Goal: Information Seeking & Learning: Learn about a topic

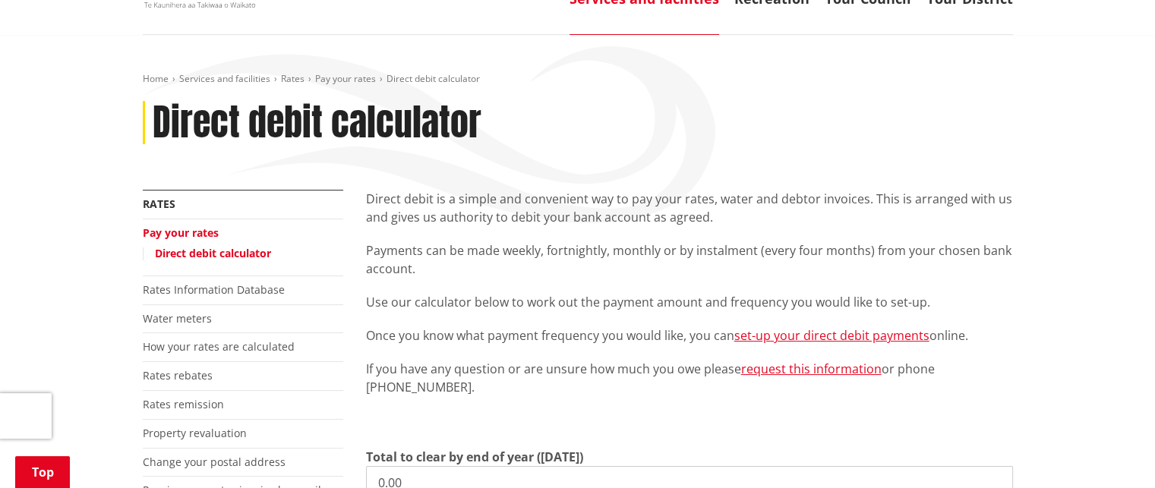
scroll to position [228, 0]
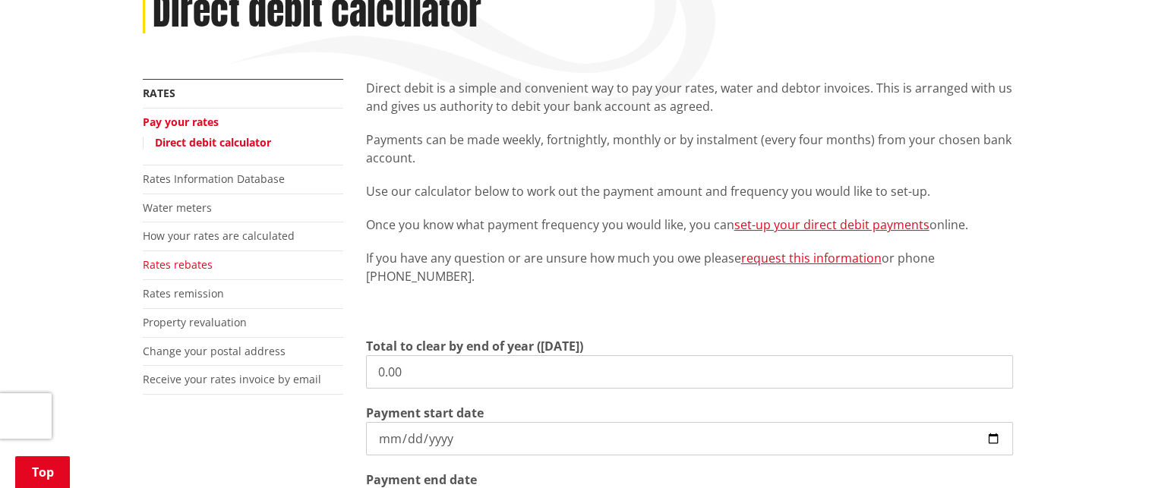
click at [213, 268] on li "Rates rebates" at bounding box center [243, 265] width 200 height 29
click at [190, 261] on link "Rates rebates" at bounding box center [178, 264] width 70 height 14
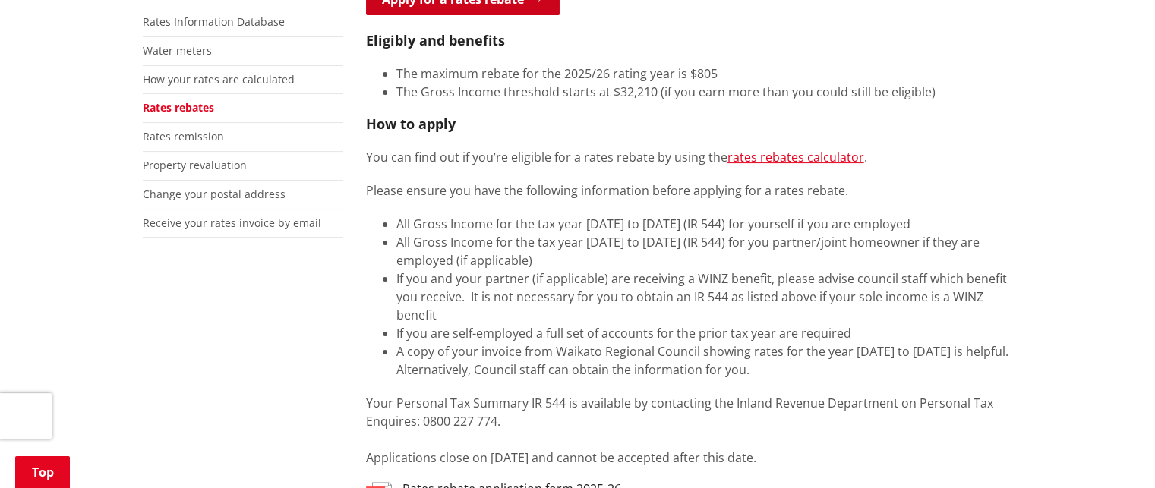
scroll to position [228, 0]
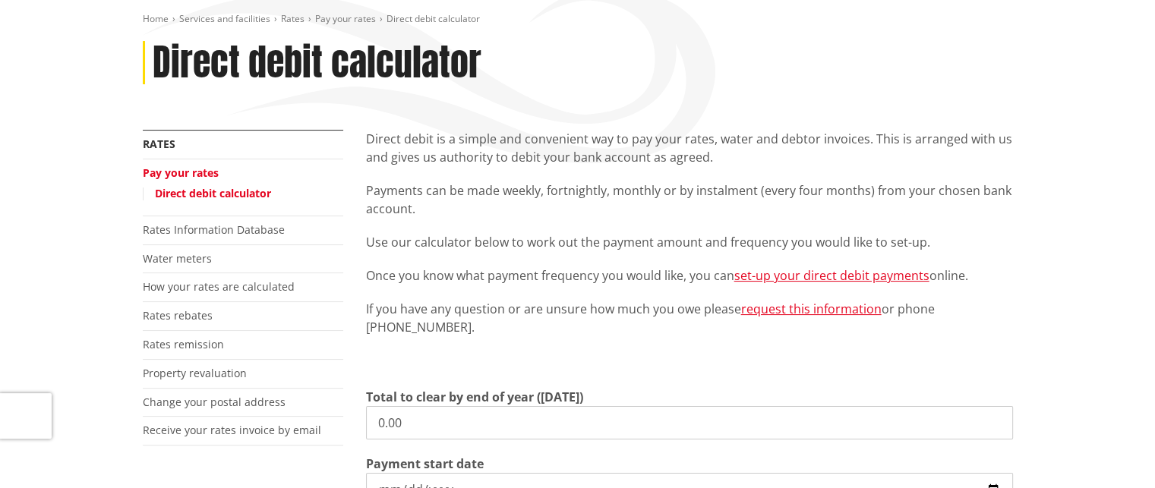
scroll to position [152, 0]
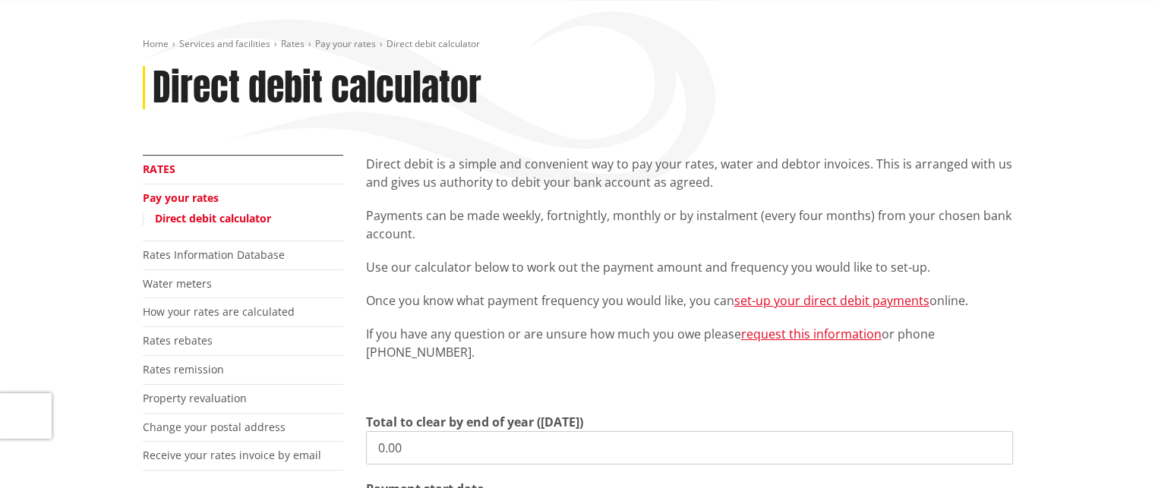
click at [164, 163] on link "Rates" at bounding box center [159, 169] width 33 height 14
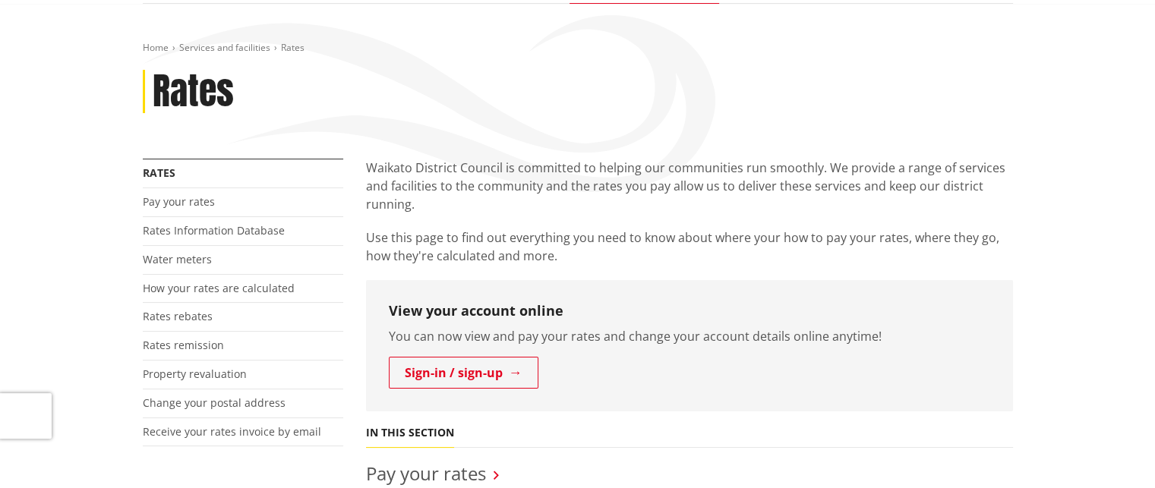
scroll to position [152, 0]
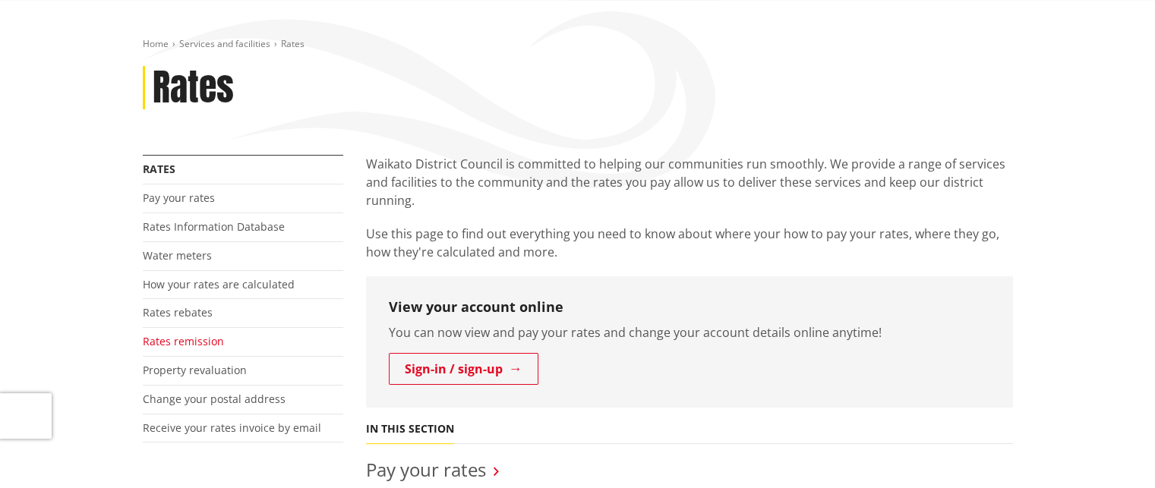
click at [191, 342] on link "Rates remission" at bounding box center [183, 341] width 81 height 14
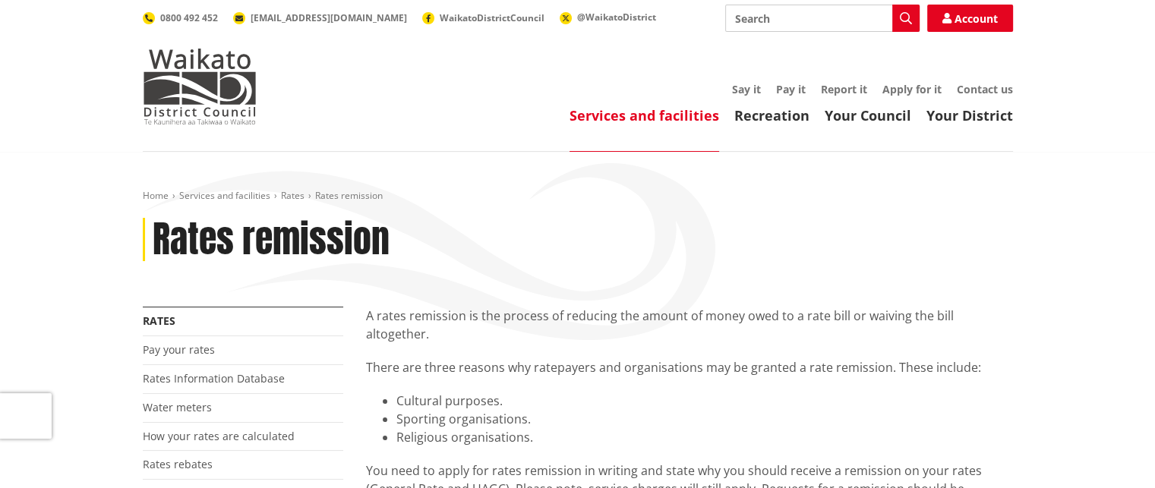
drag, startPoint x: 803, startPoint y: 24, endPoint x: 696, endPoint y: 22, distance: 107.1
click at [696, 22] on div "Search Search Account 0800 492 452 info@waidc.govt.nz WaikatoDistrictCouncil @W…" at bounding box center [578, 18] width 870 height 27
type input "penalty remission"
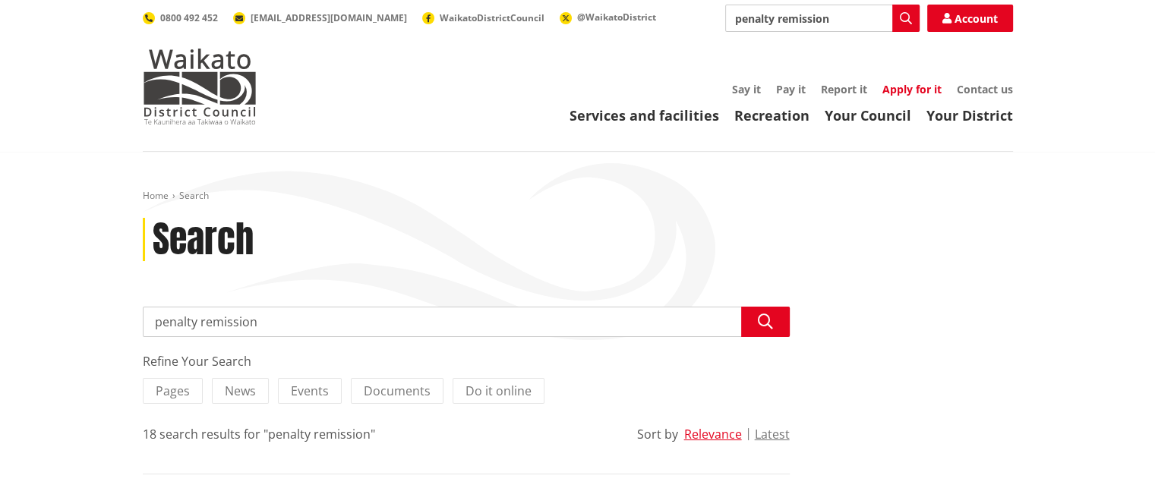
click at [901, 91] on link "Apply for it" at bounding box center [911, 89] width 59 height 14
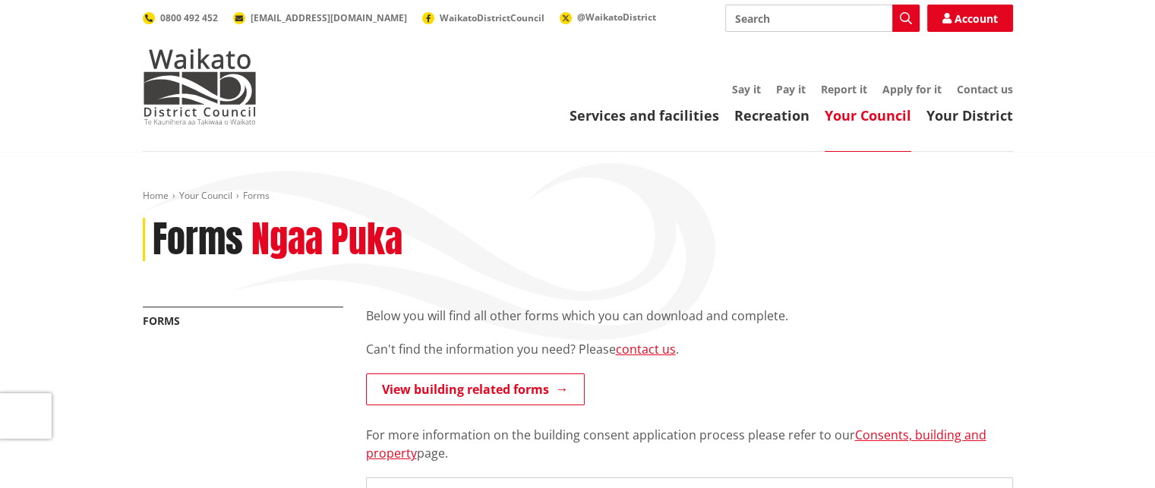
click at [882, 121] on link "Your Council" at bounding box center [868, 115] width 87 height 18
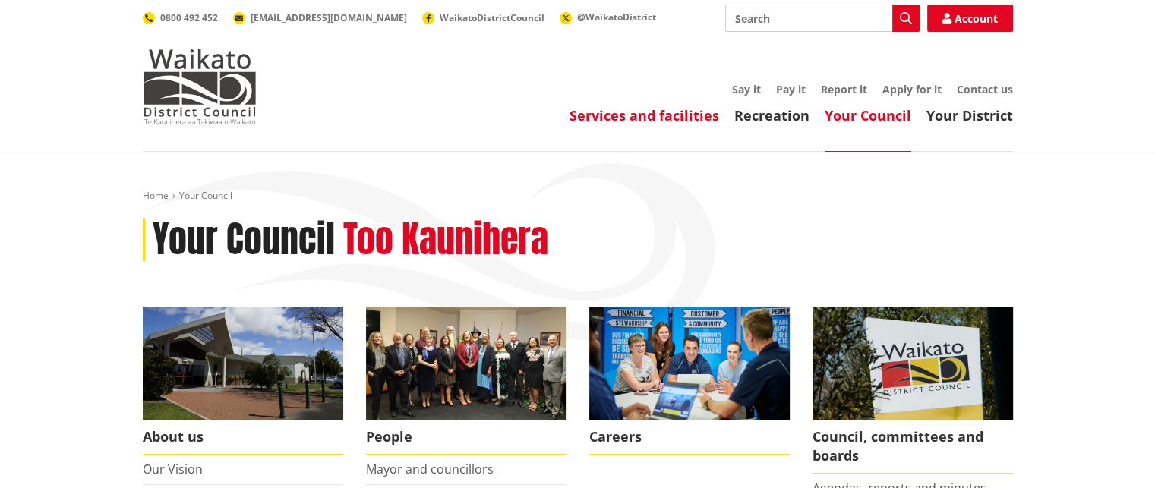
click at [678, 113] on link "Services and facilities" at bounding box center [644, 115] width 150 height 18
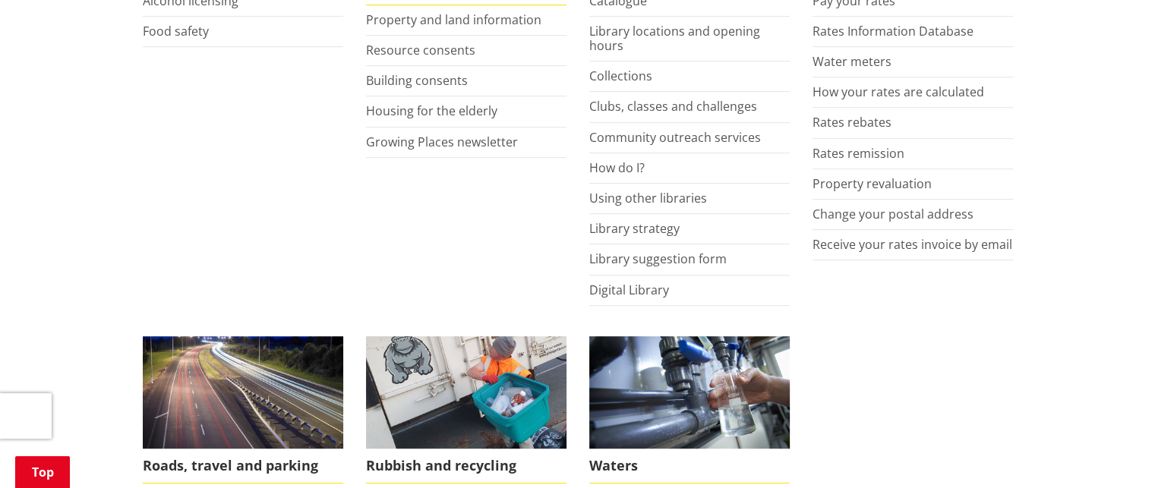
scroll to position [607, 0]
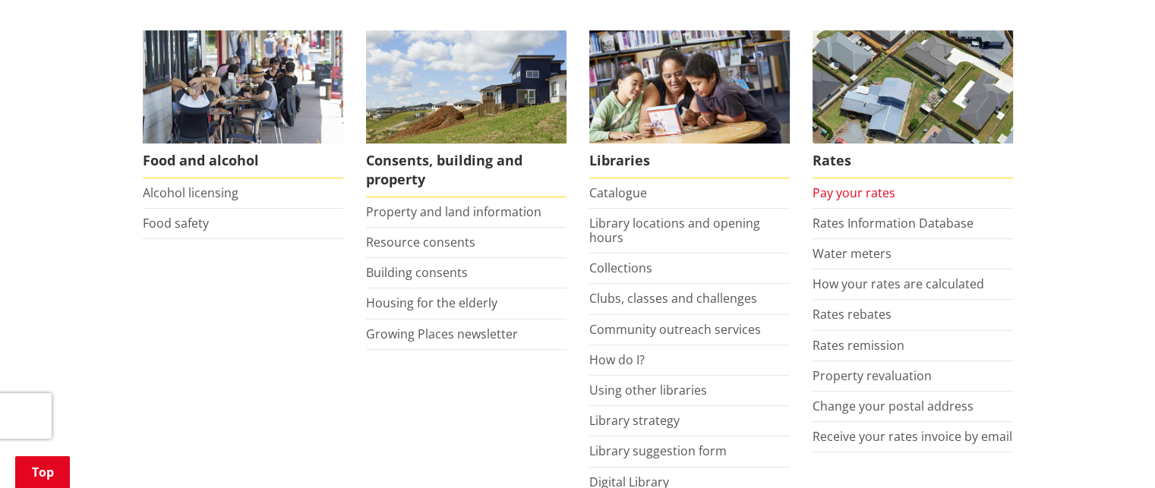
click at [866, 198] on link "Pay your rates" at bounding box center [853, 193] width 83 height 17
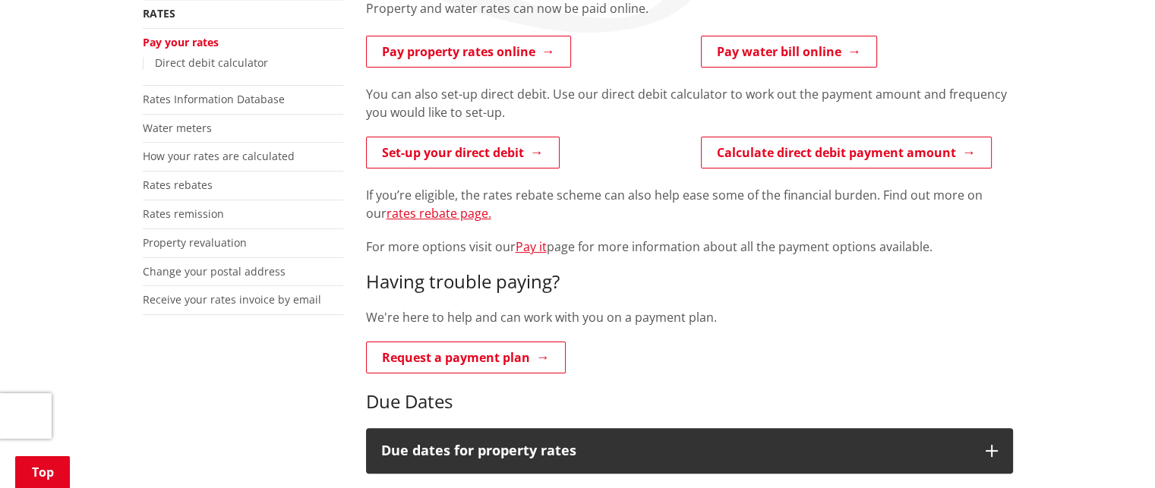
scroll to position [380, 0]
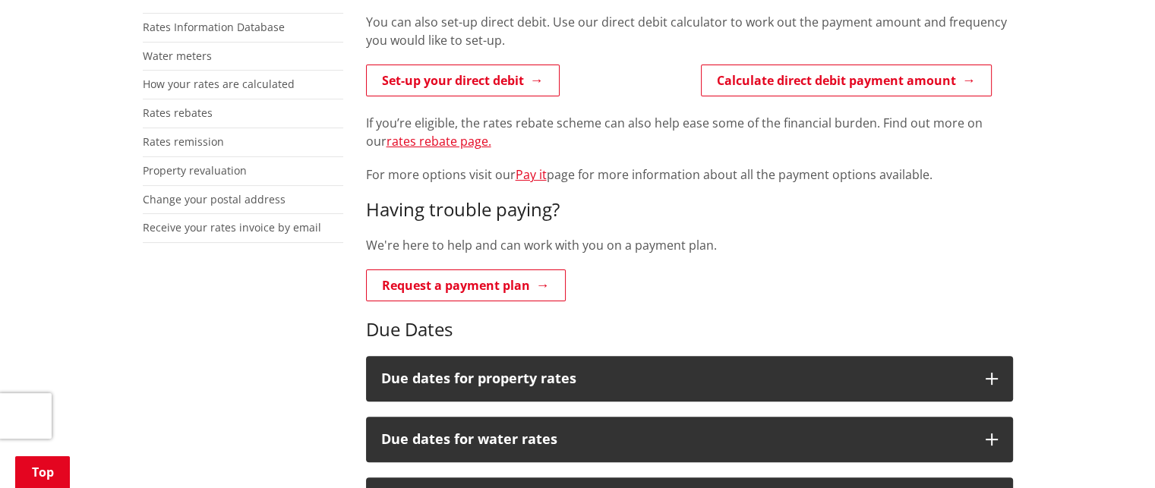
click at [647, 282] on p "Request a payment plan" at bounding box center [522, 287] width 312 height 34
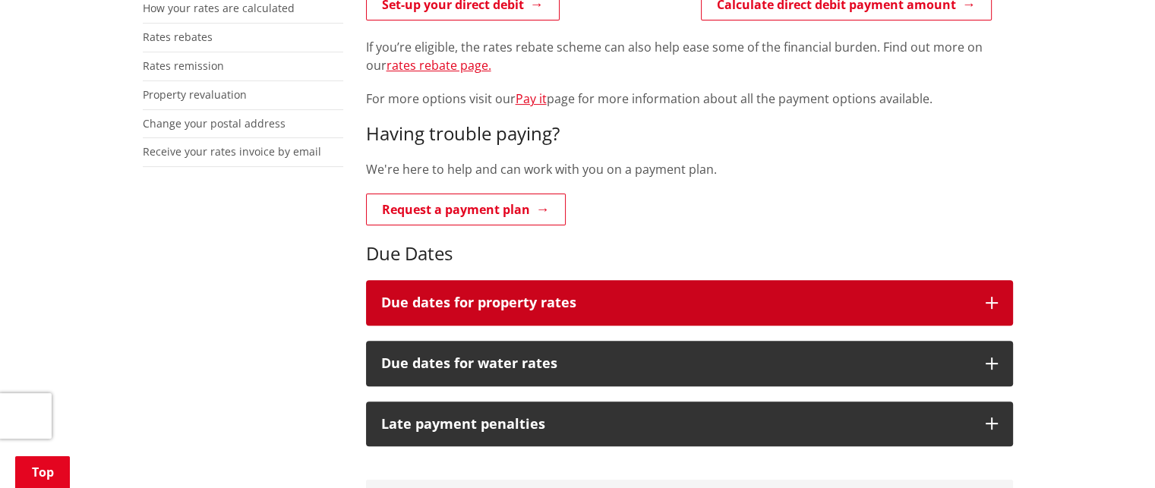
click at [603, 309] on h3 "Due dates for property rates" at bounding box center [675, 302] width 589 height 15
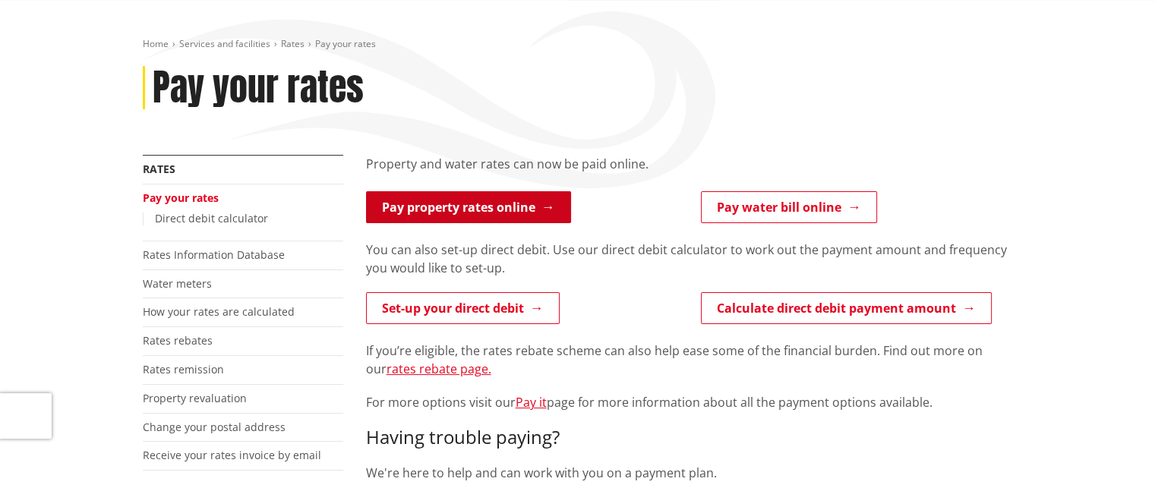
scroll to position [0, 0]
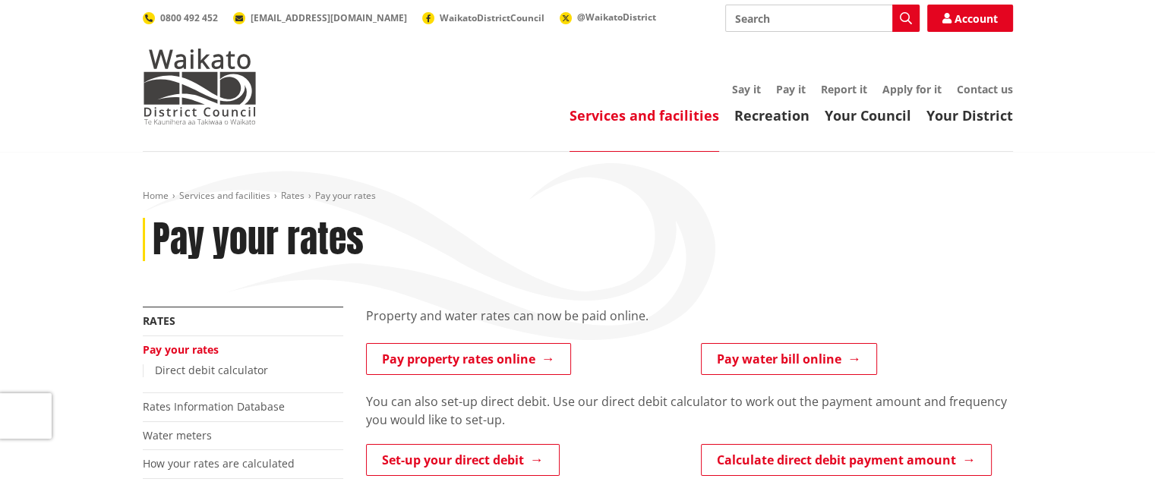
click at [845, 25] on input "Search" at bounding box center [822, 18] width 194 height 27
type input "remsision"
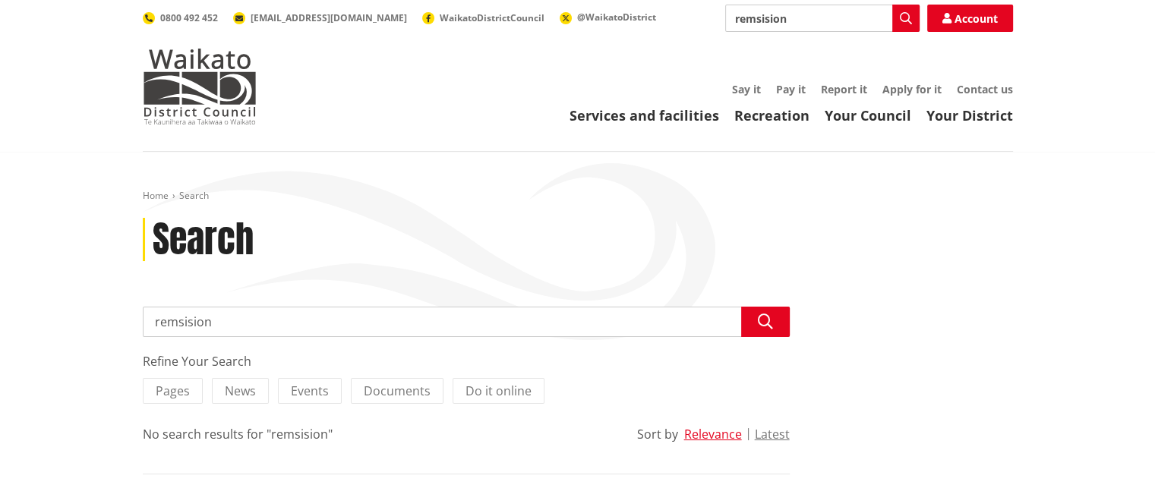
drag, startPoint x: 776, startPoint y: 21, endPoint x: 623, endPoint y: 22, distance: 153.4
click at [623, 22] on div "Search remsision Search Account 0800 492 452 info@waidc.govt.nz WaikatoDistrict…" at bounding box center [578, 18] width 870 height 27
type input "remission"
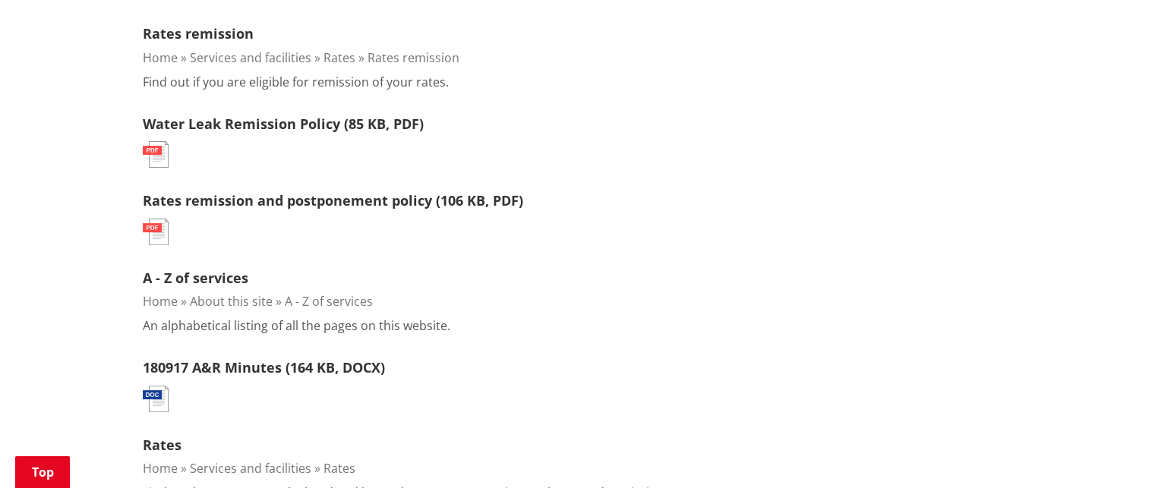
scroll to position [456, 0]
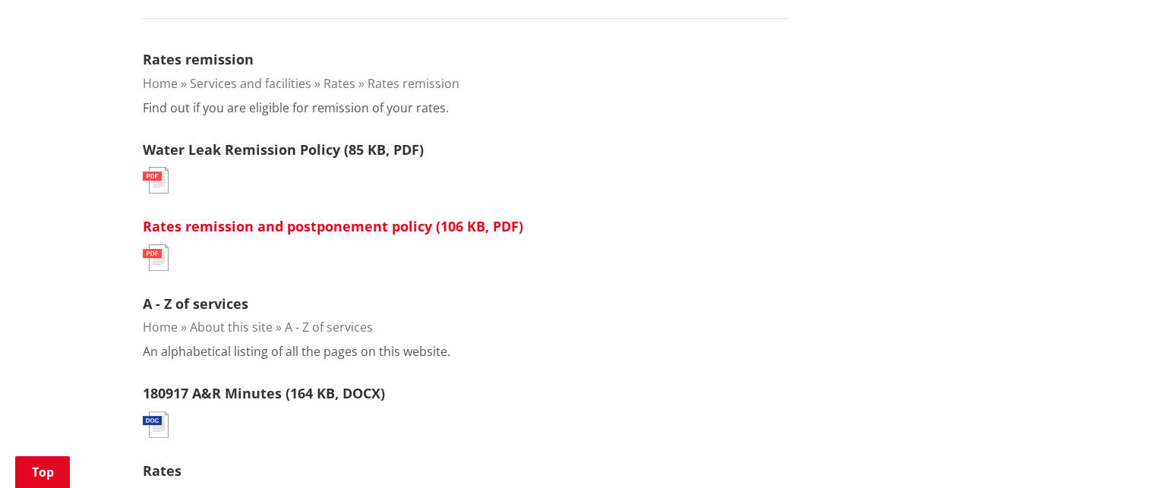
click at [300, 232] on link "Rates remission and postponement policy (106 KB, PDF)" at bounding box center [333, 226] width 380 height 18
